Goal: Check status: Check status

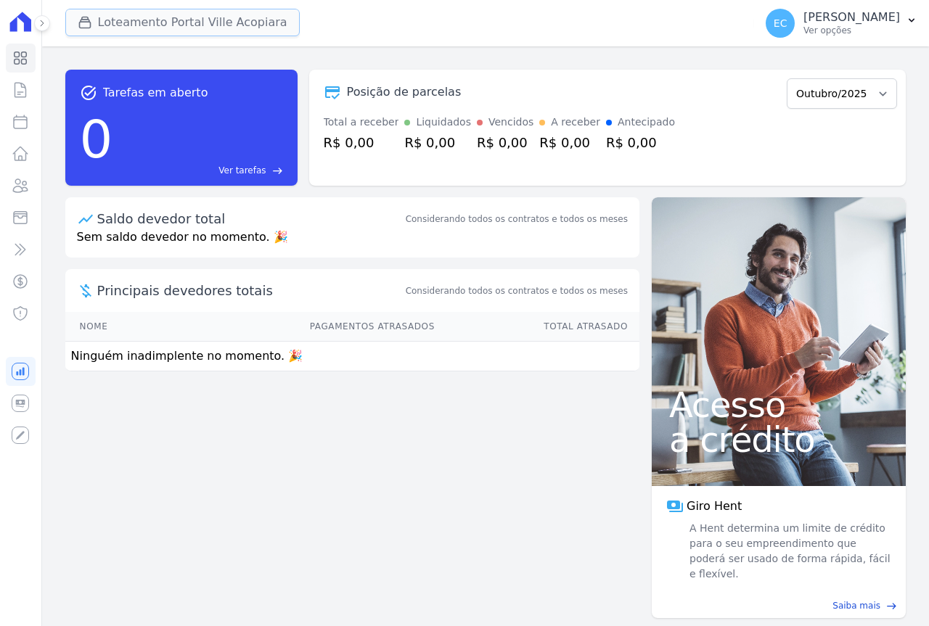
click at [157, 22] on button "Loteamento Portal Ville Acopiara" at bounding box center [182, 23] width 234 height 28
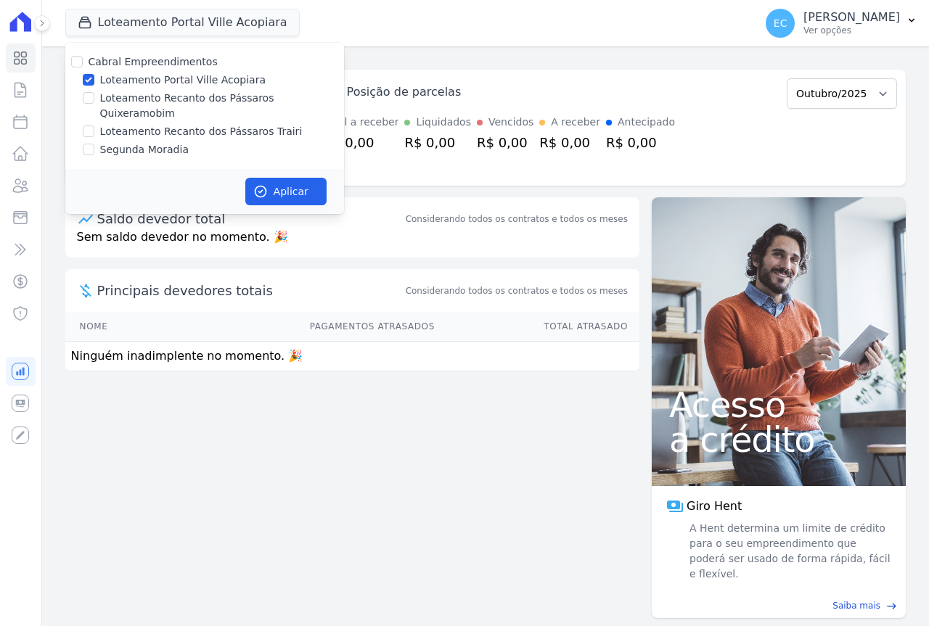
click at [126, 80] on label "Loteamento Portal Ville Acopiara" at bounding box center [182, 80] width 165 height 15
click at [94, 80] on input "Loteamento Portal Ville Acopiara" at bounding box center [89, 80] width 12 height 12
checkbox input "false"
click at [149, 124] on label "Loteamento Recanto dos Pássaros Trairi" at bounding box center [201, 131] width 202 height 15
click at [94, 126] on input "Loteamento Recanto dos Pássaros Trairi" at bounding box center [89, 132] width 12 height 12
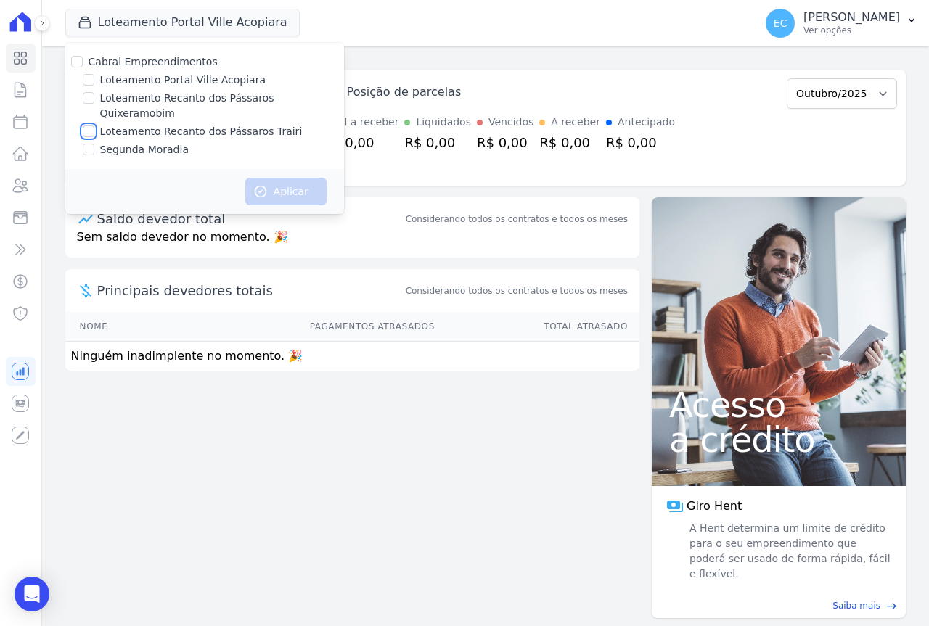
checkbox input "true"
click at [150, 94] on label "Loteamento Recanto dos Pássaros Quixeramobim" at bounding box center [222, 106] width 244 height 30
click at [94, 94] on input "Loteamento Recanto dos Pássaros Quixeramobim" at bounding box center [89, 98] width 12 height 12
checkbox input "true"
click at [299, 191] on div "Aplicar" at bounding box center [204, 191] width 279 height 45
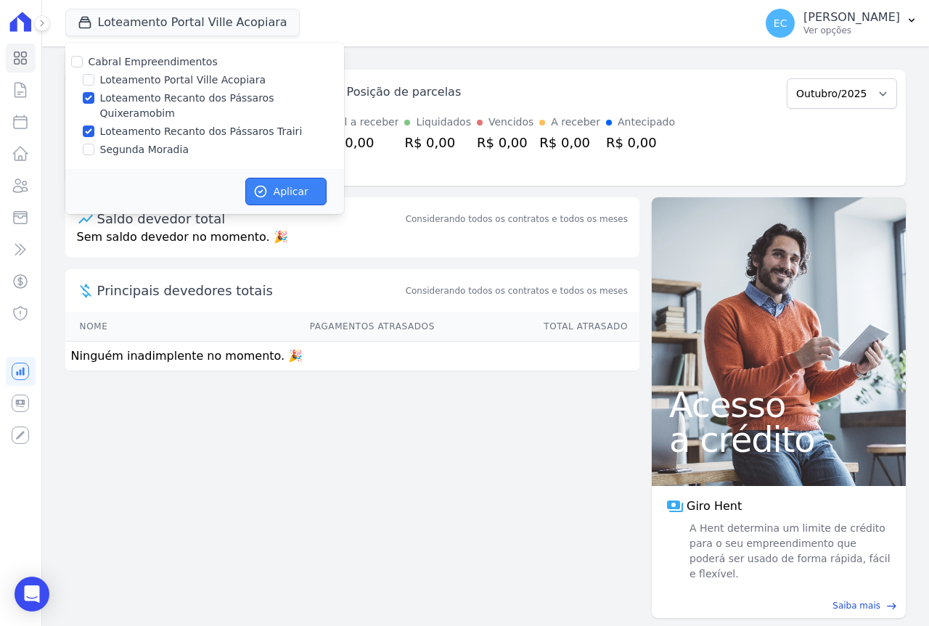
click at [299, 178] on button "Aplicar" at bounding box center [285, 192] width 81 height 28
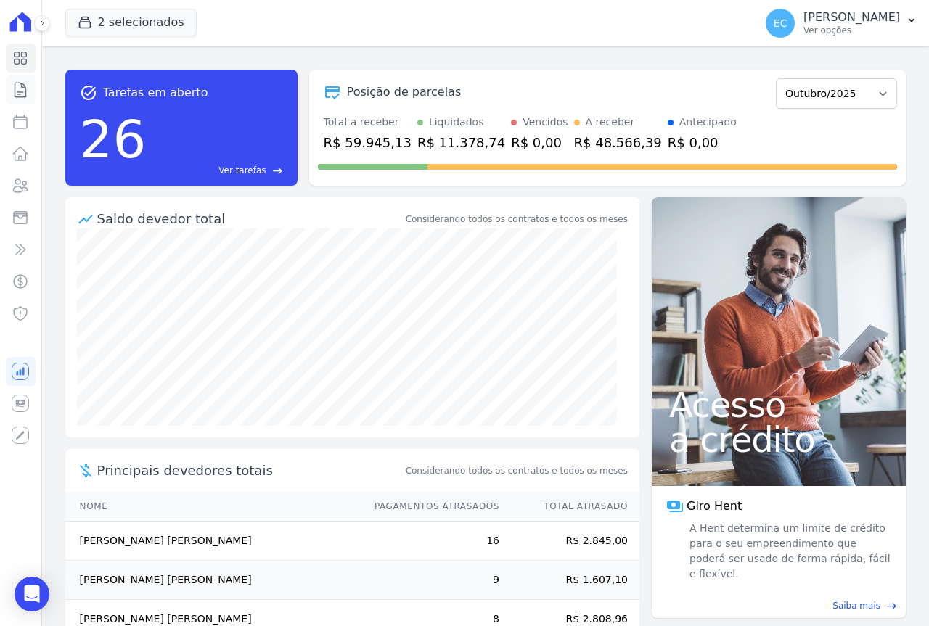
click at [15, 92] on icon at bounding box center [20, 90] width 11 height 15
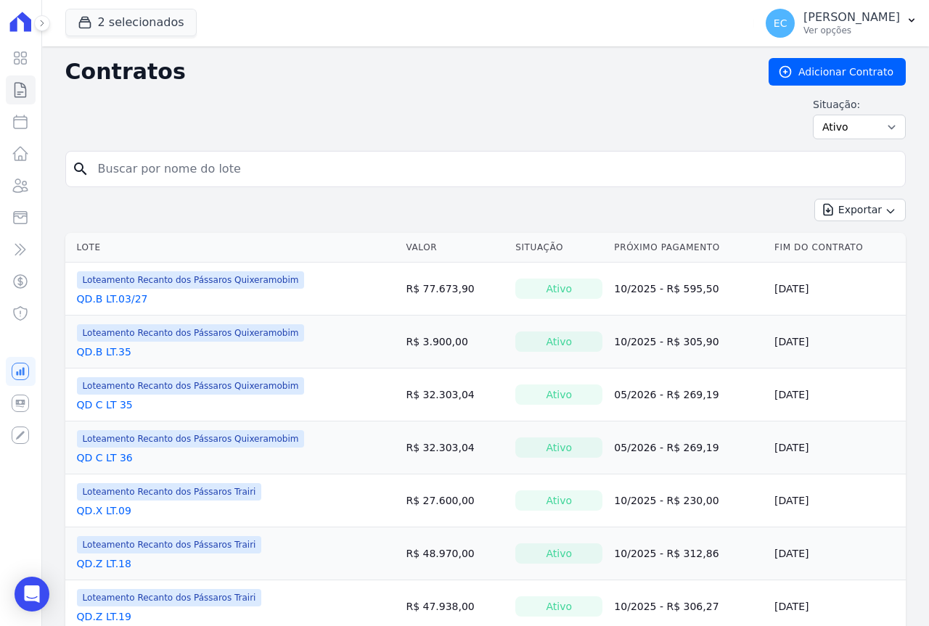
click at [165, 165] on input "search" at bounding box center [494, 169] width 810 height 29
type input "23"
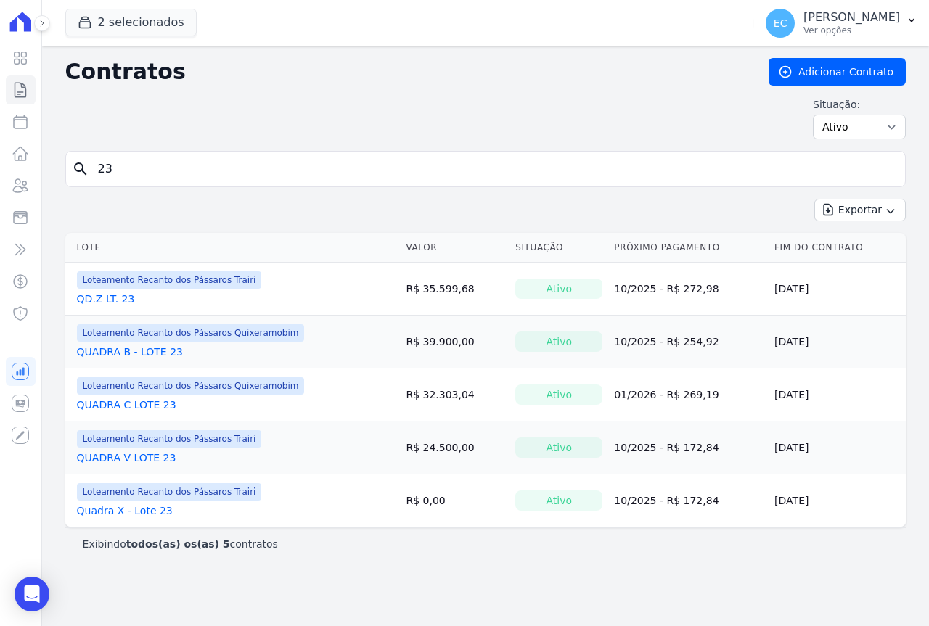
click at [122, 402] on link "QUADRA C LOTE 23" at bounding box center [126, 405] width 99 height 15
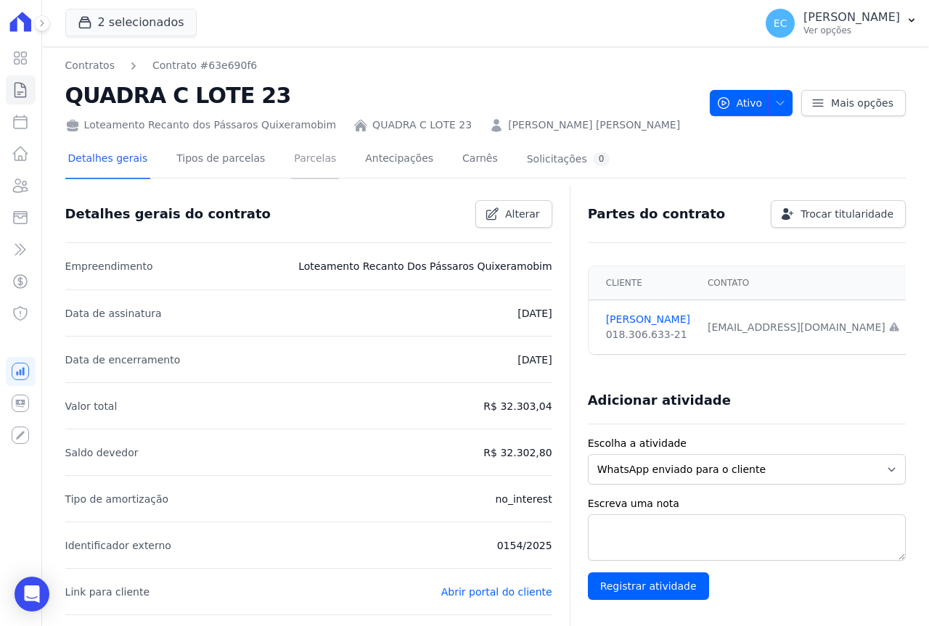
click at [291, 160] on link "Parcelas" at bounding box center [315, 160] width 48 height 38
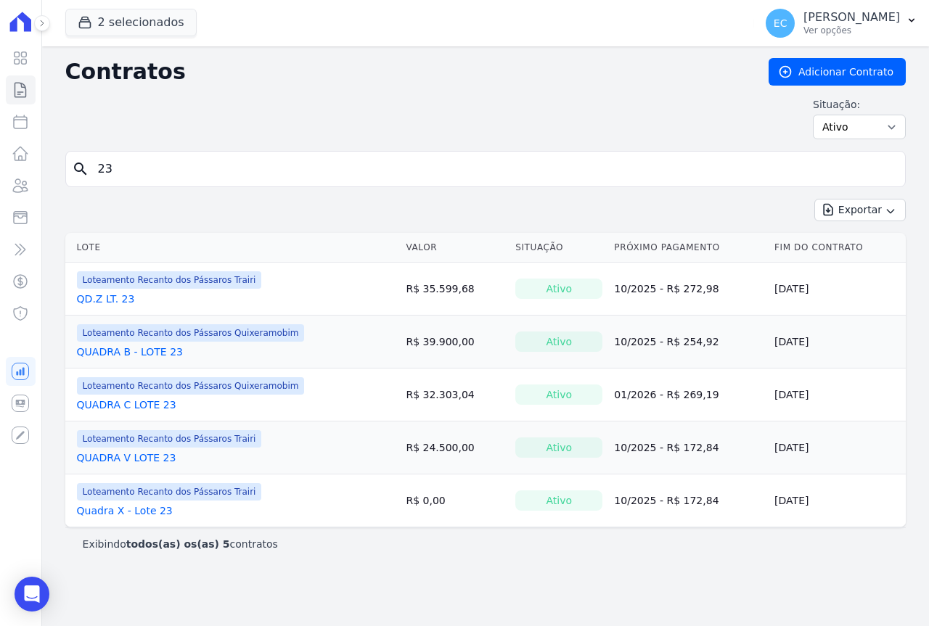
click at [128, 403] on link "QUADRA C LOTE 23" at bounding box center [126, 405] width 99 height 15
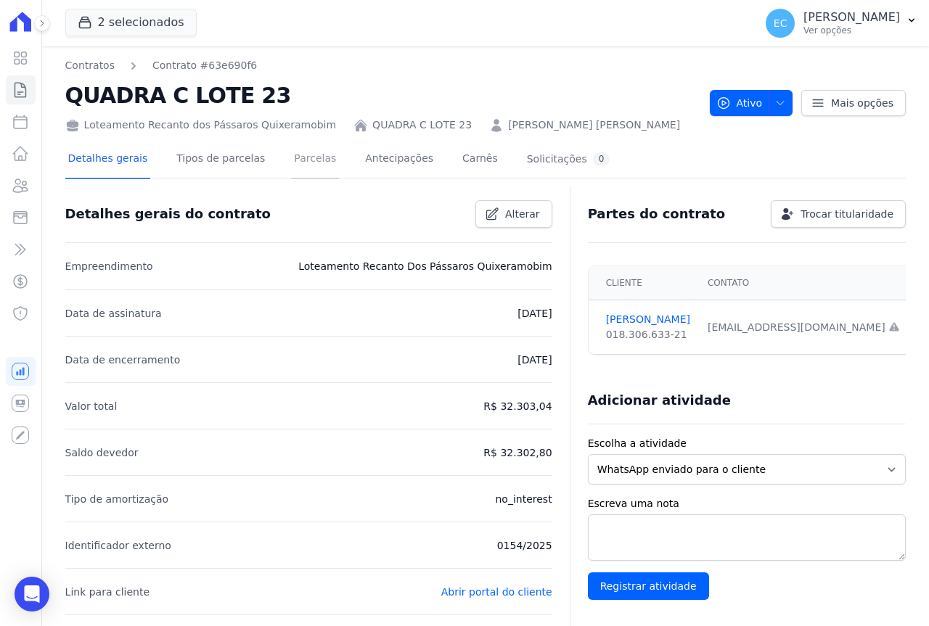
click at [291, 156] on link "Parcelas" at bounding box center [315, 160] width 48 height 38
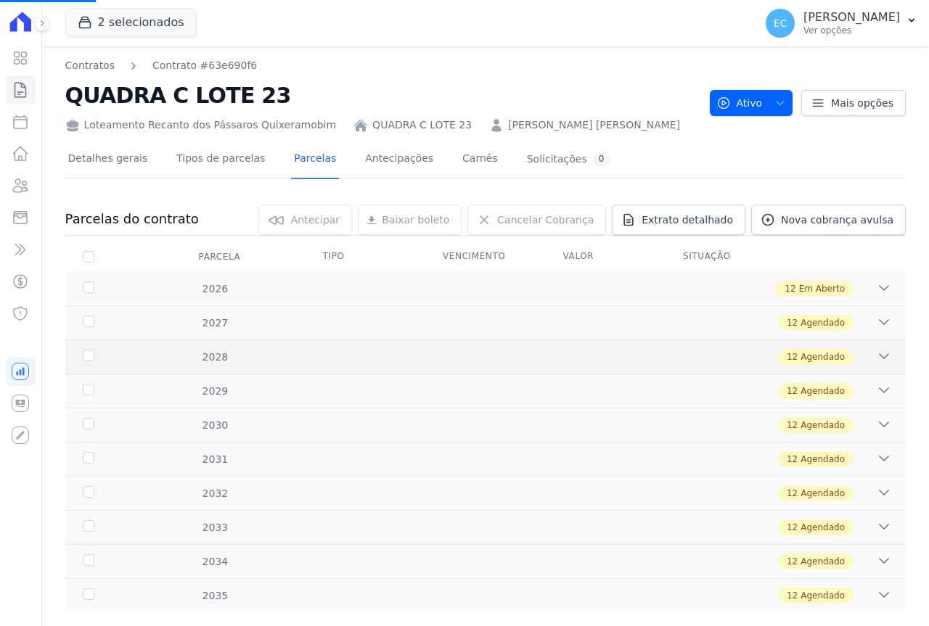
scroll to position [30, 0]
click at [877, 285] on icon at bounding box center [884, 288] width 15 height 15
